Goal: Information Seeking & Learning: Find specific fact

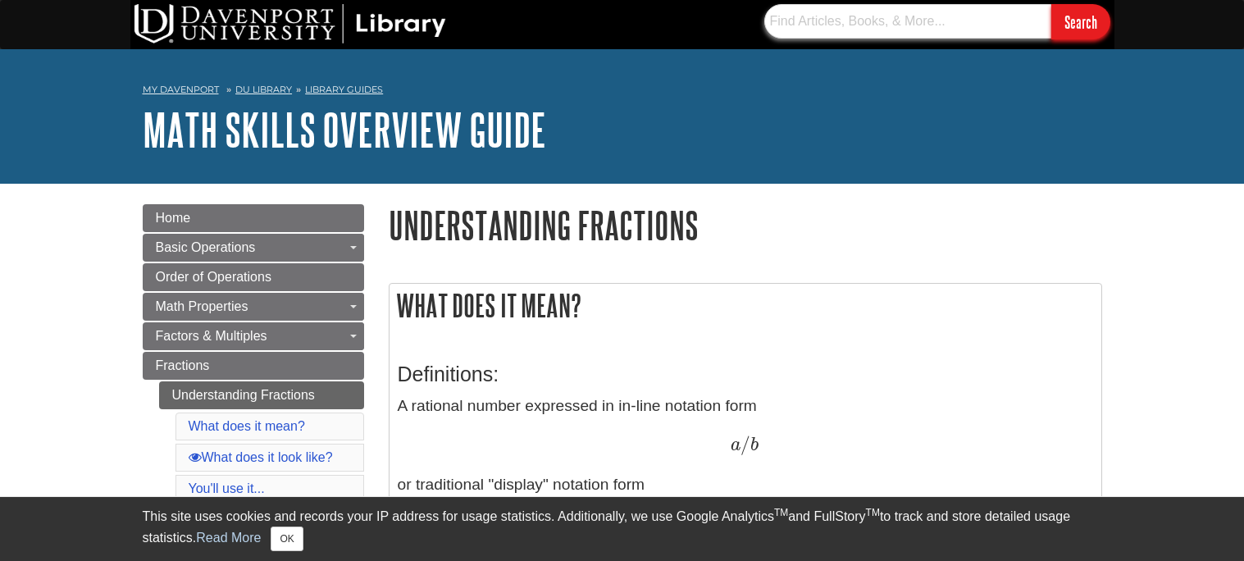
click at [802, 18] on input "text" at bounding box center [907, 21] width 287 height 34
type input "V"
click at [863, 10] on input "text" at bounding box center [907, 21] width 287 height 34
paste input "-0.333333333333 fraction"
type input "-0.333333333333 fraction"
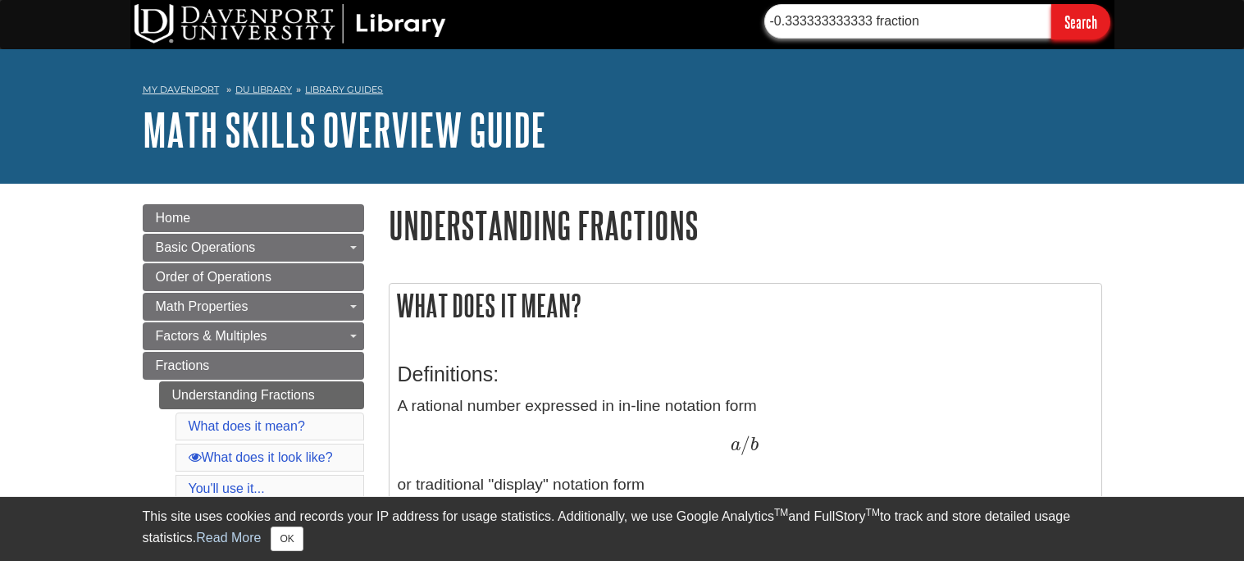
click at [1051, 4] on input "Search" at bounding box center [1080, 21] width 59 height 35
